Goal: Transaction & Acquisition: Subscribe to service/newsletter

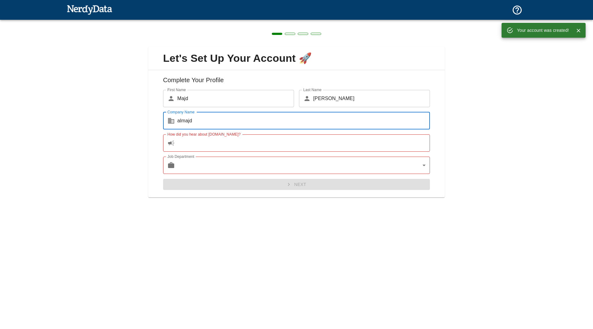
type input "almajd"
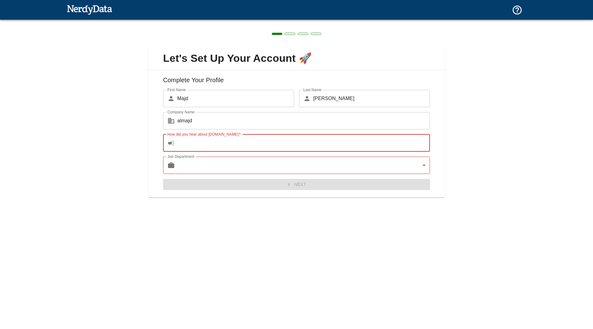
click at [202, 148] on input "How did you hear about [DOMAIN_NAME]?" at bounding box center [303, 142] width 252 height 17
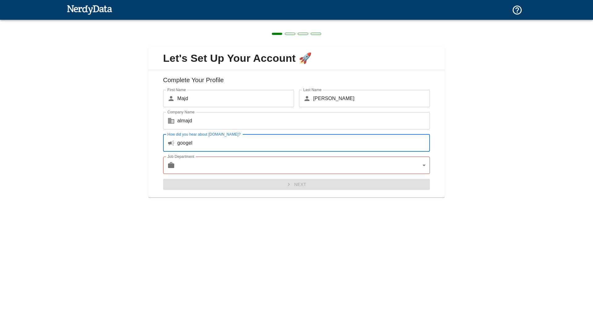
type input "googel"
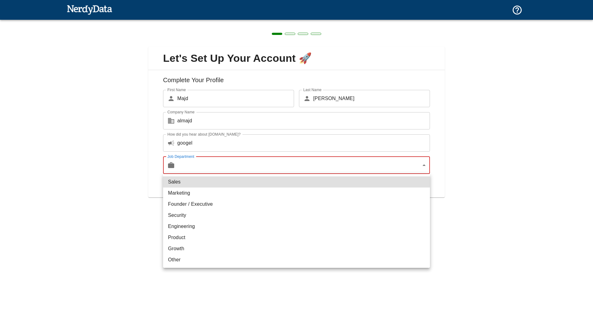
click at [195, 22] on body "Technologies Domains Pricing Products Create a Report Create a list of websites…" at bounding box center [296, 11] width 593 height 22
click at [196, 192] on li "Marketing" at bounding box center [296, 192] width 267 height 11
type input "marketing"
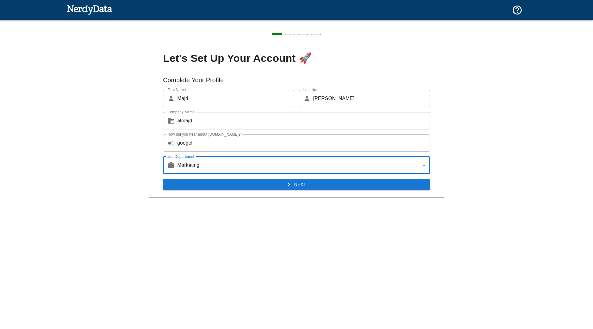
click at [242, 188] on button "Next" at bounding box center [296, 184] width 267 height 11
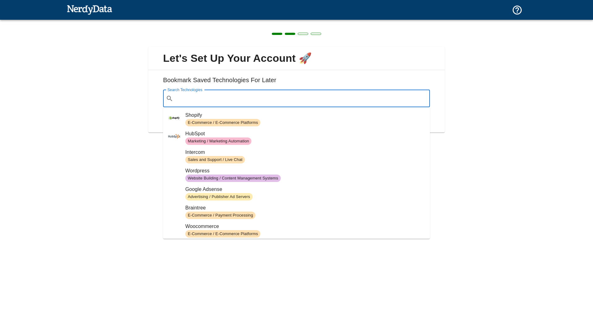
click at [260, 102] on input "Search Technologies" at bounding box center [301, 99] width 251 height 12
click at [210, 215] on span "E-Commerce / Payment Processing" at bounding box center [220, 215] width 70 height 6
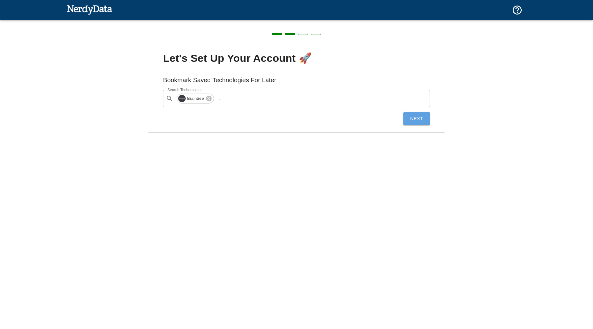
click at [423, 124] on button "Next" at bounding box center [416, 118] width 27 height 13
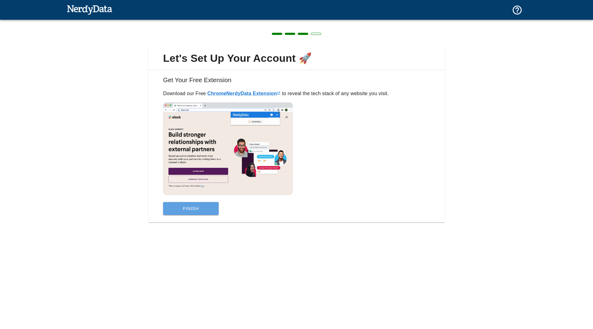
click at [194, 208] on button "Finish" at bounding box center [191, 208] width 56 height 13
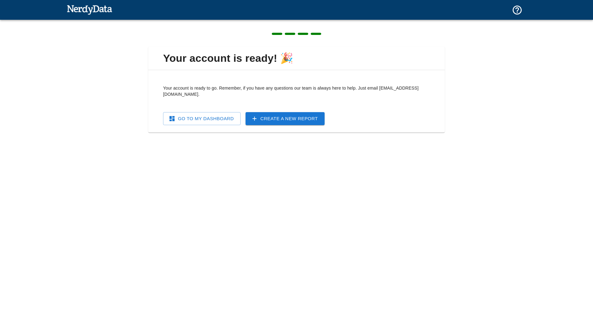
click at [217, 115] on link "Go To My Dashboard" at bounding box center [201, 118] width 77 height 13
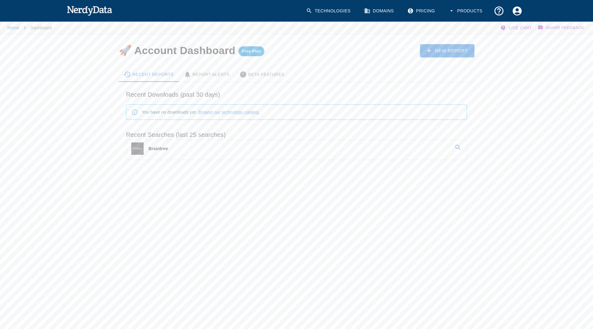
click at [368, 62] on div "Recent Reports Report Alerts Beta Features Recent Downloads (past 30 days) You …" at bounding box center [291, 117] width 365 height 120
click at [471, 12] on button "Products" at bounding box center [465, 11] width 43 height 18
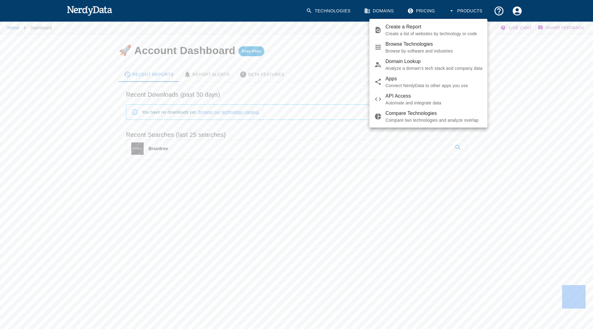
click at [471, 12] on div at bounding box center [296, 164] width 593 height 329
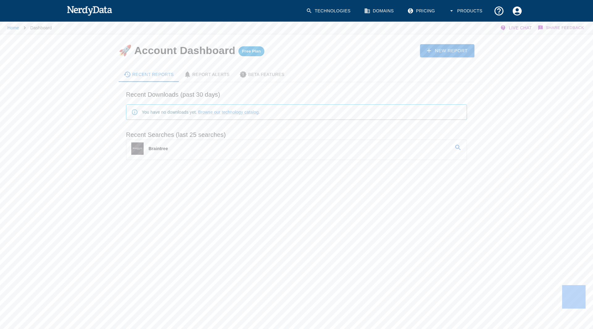
click at [471, 12] on button "Products" at bounding box center [465, 11] width 43 height 18
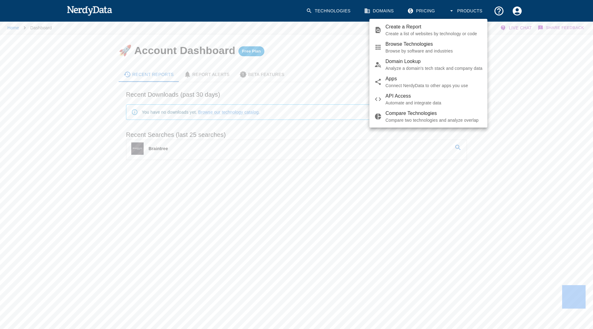
click at [76, 9] on div at bounding box center [296, 164] width 593 height 329
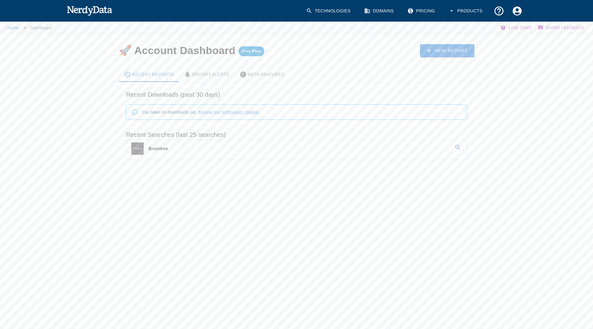
click at [89, 10] on img at bounding box center [89, 10] width 45 height 12
click at [467, 16] on button "Products" at bounding box center [465, 11] width 43 height 18
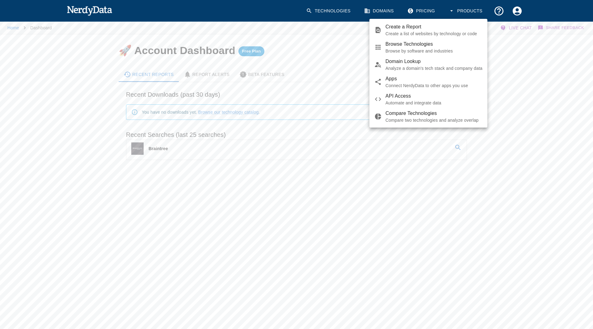
click at [418, 11] on div at bounding box center [296, 164] width 593 height 329
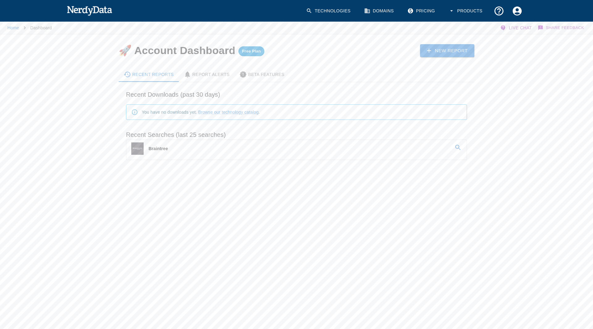
click at [416, 10] on link "Pricing" at bounding box center [421, 11] width 36 height 18
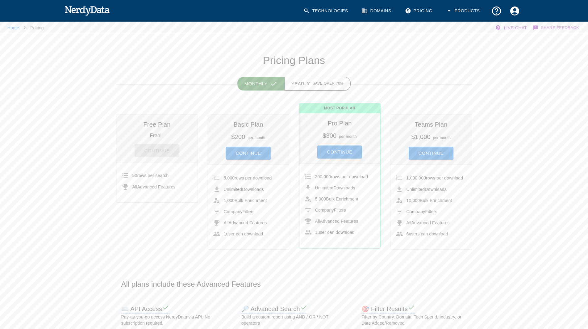
click at [326, 85] on span "Save over 70%" at bounding box center [327, 84] width 31 height 6
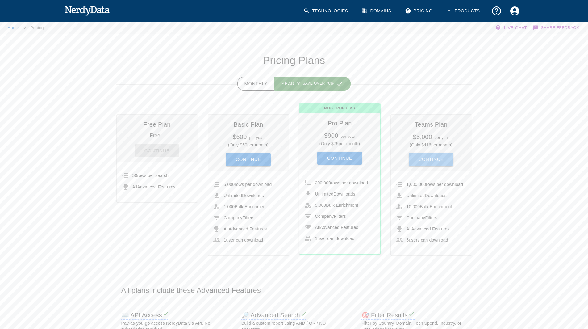
click at [425, 158] on button "Continue" at bounding box center [431, 159] width 45 height 13
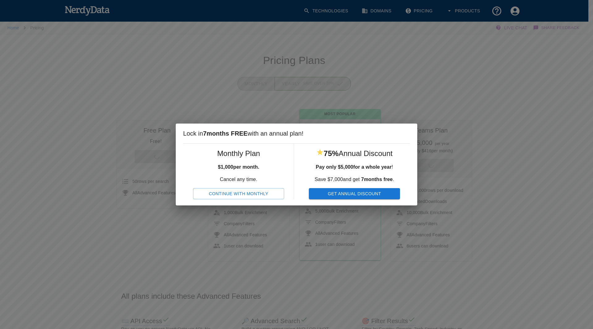
click at [345, 195] on button "Get Annual Discount" at bounding box center [354, 193] width 91 height 11
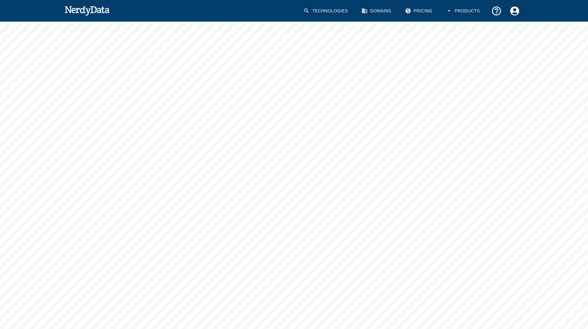
scroll to position [56, 0]
click at [43, 175] on div "Home Pricing Live Chat Share Feedback Back To Pricing Plans" at bounding box center [294, 152] width 588 height 375
